Goal: Find specific page/section: Find specific page/section

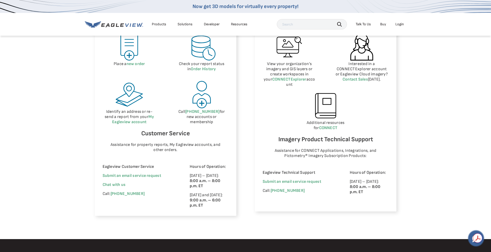
scroll to position [283, 0]
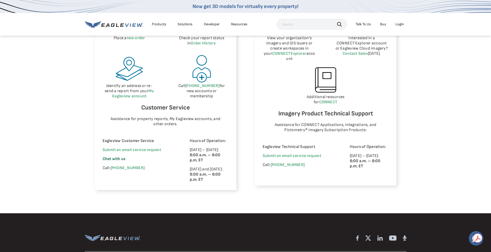
click at [118, 159] on span "Chat with us" at bounding box center [114, 158] width 23 height 5
